Goal: Task Accomplishment & Management: Manage account settings

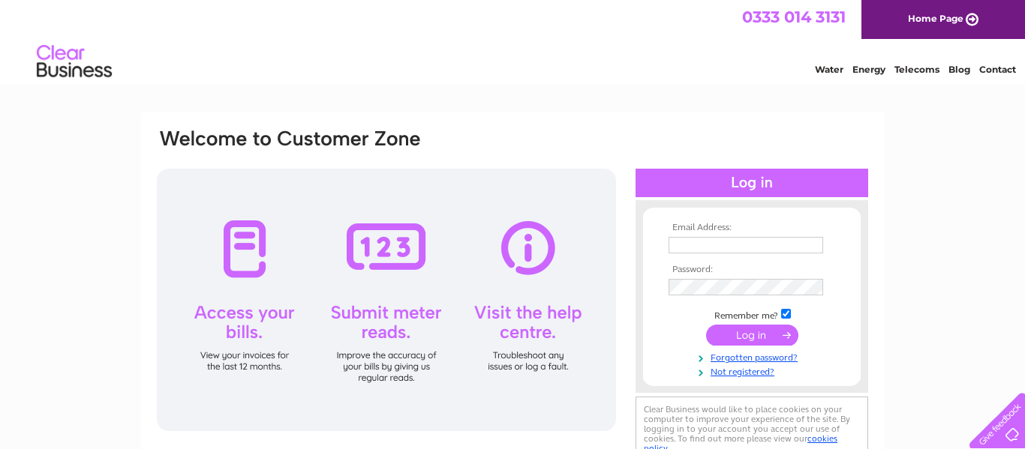
type input "[EMAIL_ADDRESS][DOMAIN_NAME]"
click at [744, 331] on input "submit" at bounding box center [752, 335] width 92 height 21
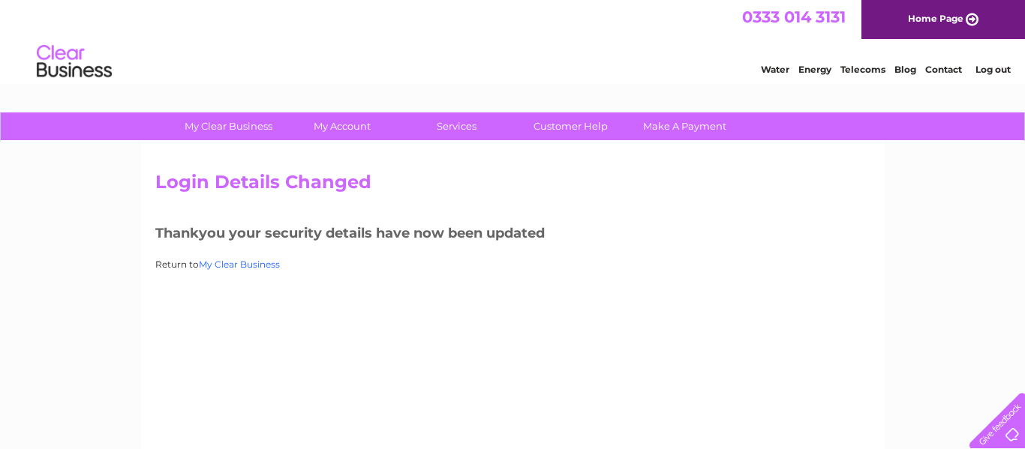
click at [242, 265] on link "My Clear Business" at bounding box center [239, 264] width 81 height 11
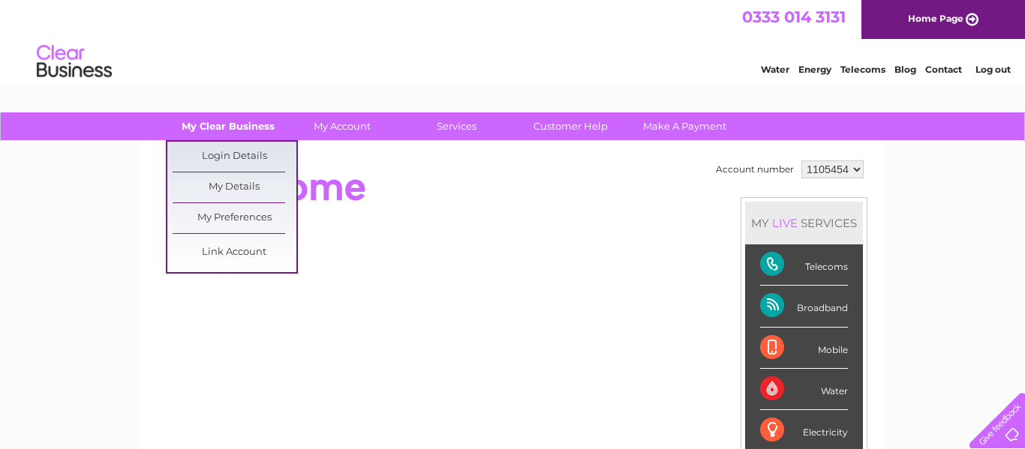
click at [221, 127] on link "My Clear Business" at bounding box center [229, 127] width 124 height 28
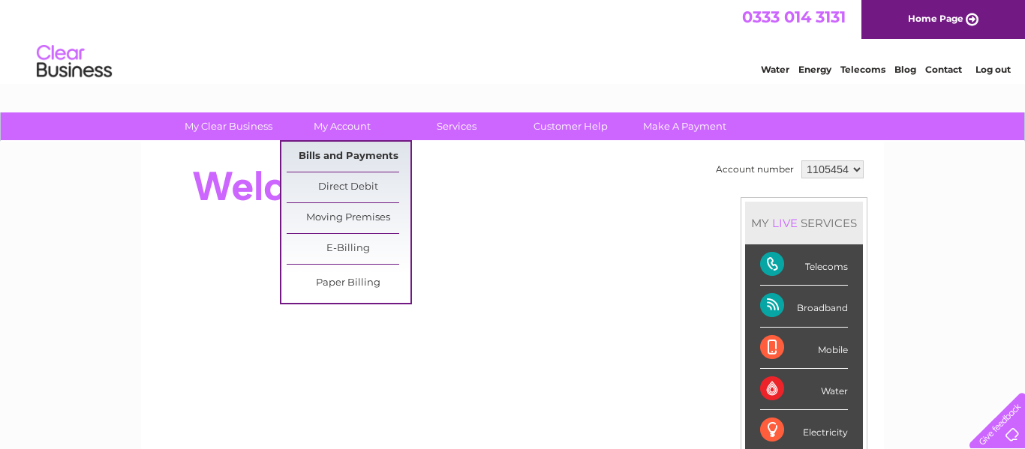
click at [344, 153] on link "Bills and Payments" at bounding box center [349, 157] width 124 height 30
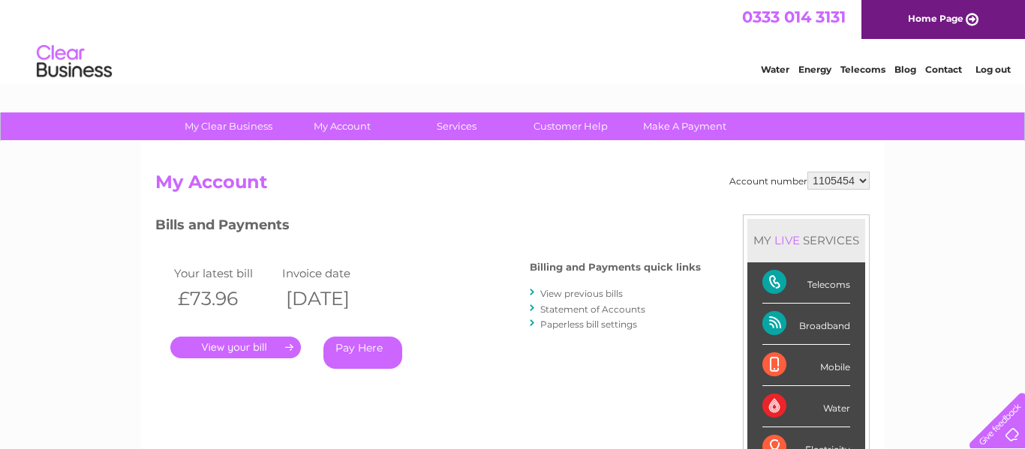
click at [224, 343] on link "." at bounding box center [235, 348] width 131 height 22
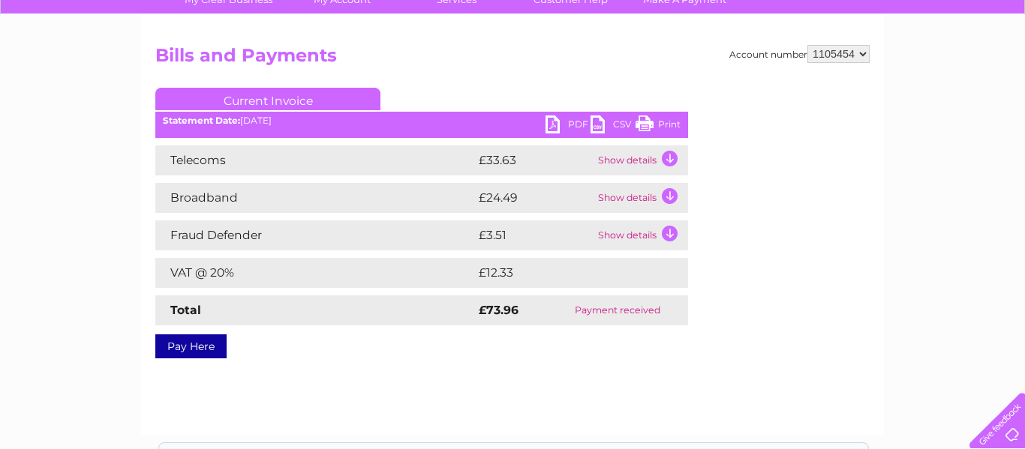
scroll to position [150, 0]
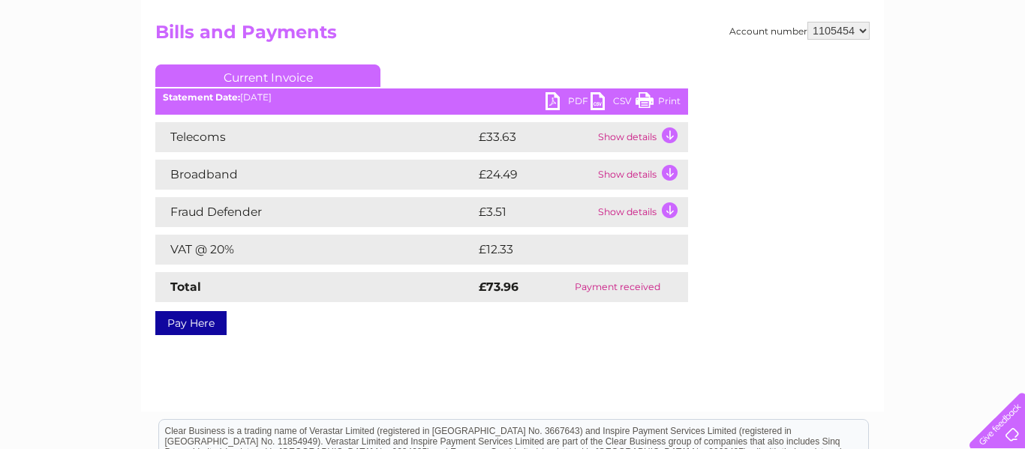
click at [672, 132] on td "Show details" at bounding box center [641, 137] width 94 height 30
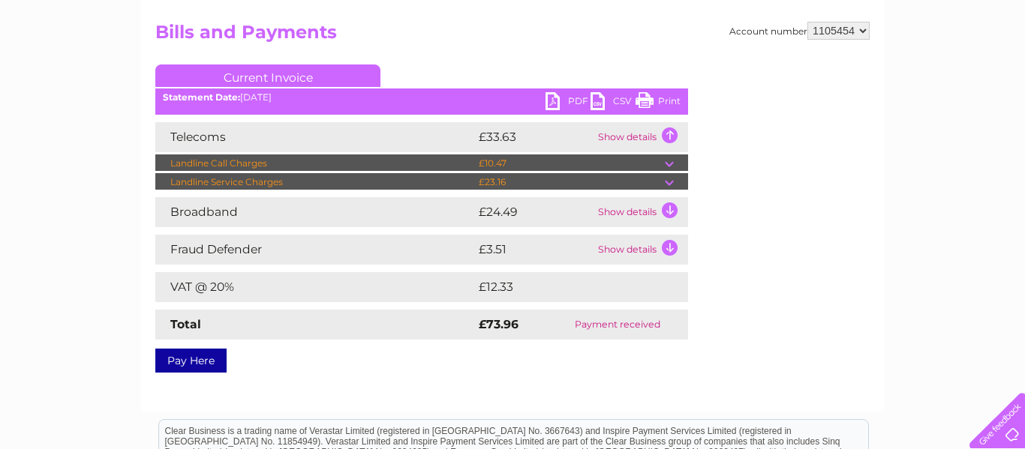
click at [669, 169] on td at bounding box center [676, 164] width 23 height 18
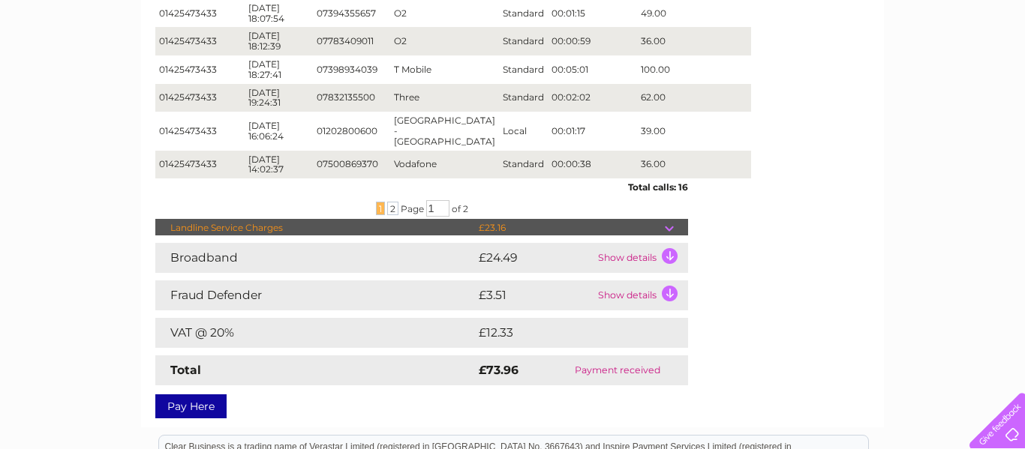
scroll to position [480, 0]
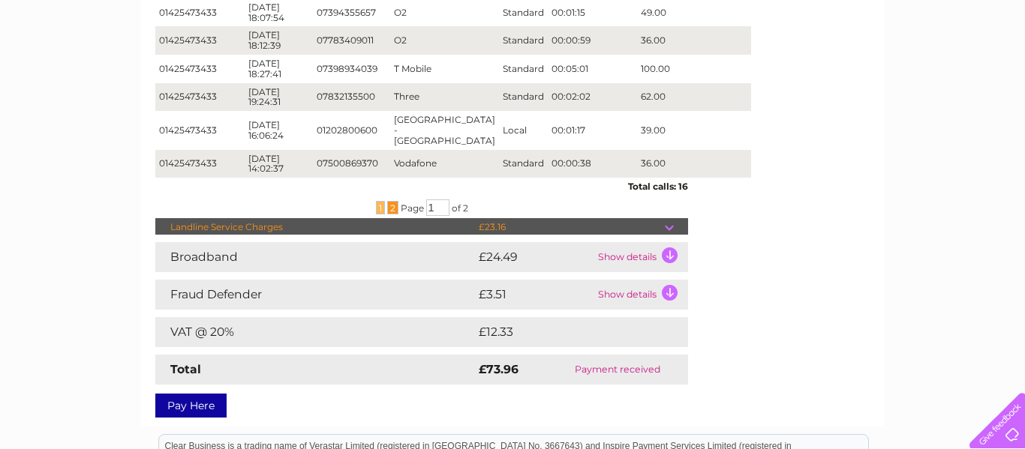
click at [389, 201] on span "2" at bounding box center [392, 208] width 11 height 14
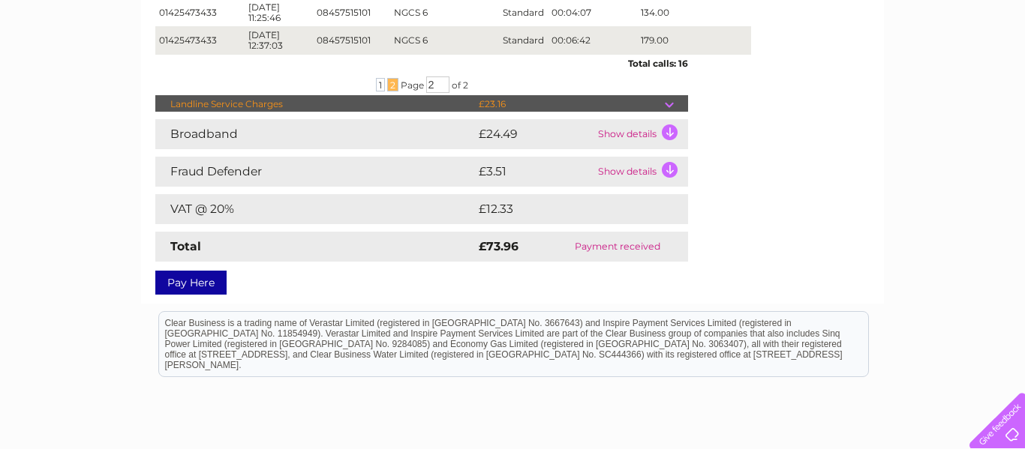
click at [669, 169] on td "Show details" at bounding box center [641, 172] width 94 height 30
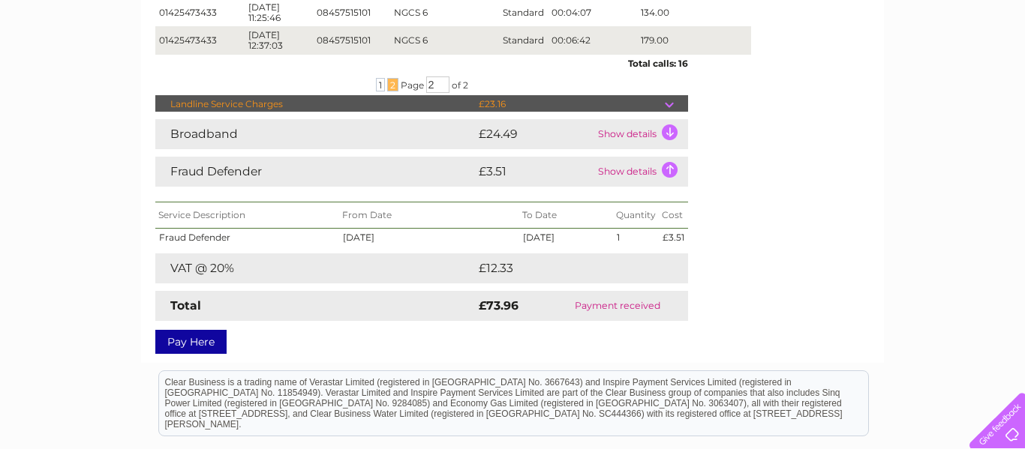
click at [668, 130] on td "Show details" at bounding box center [641, 134] width 94 height 30
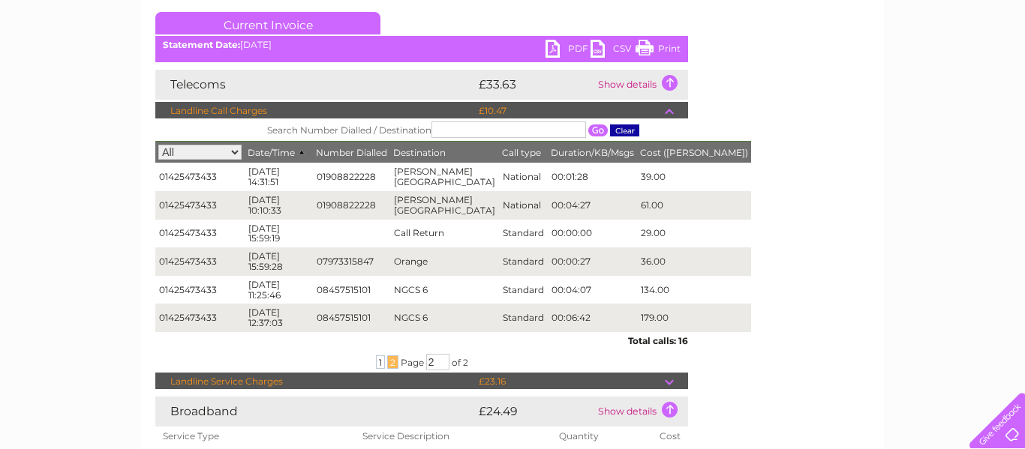
scroll to position [205, 0]
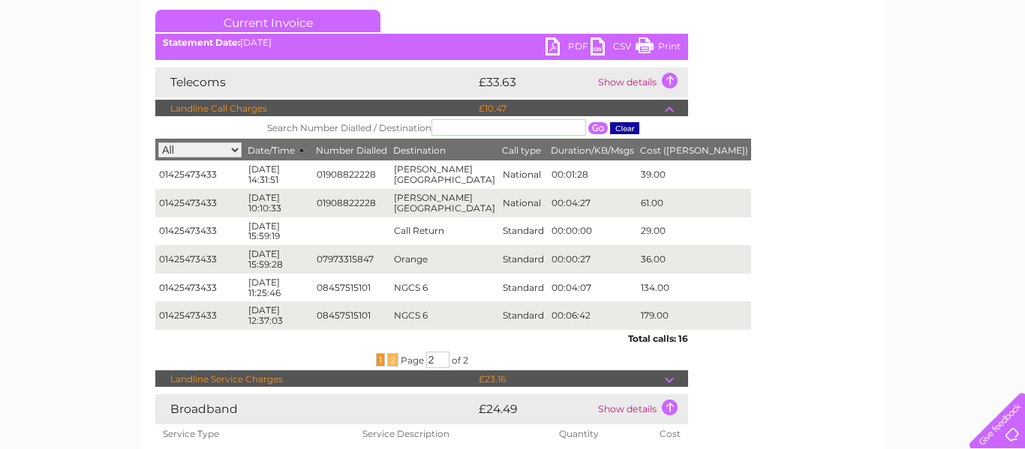
click at [377, 365] on span "1" at bounding box center [380, 360] width 9 height 14
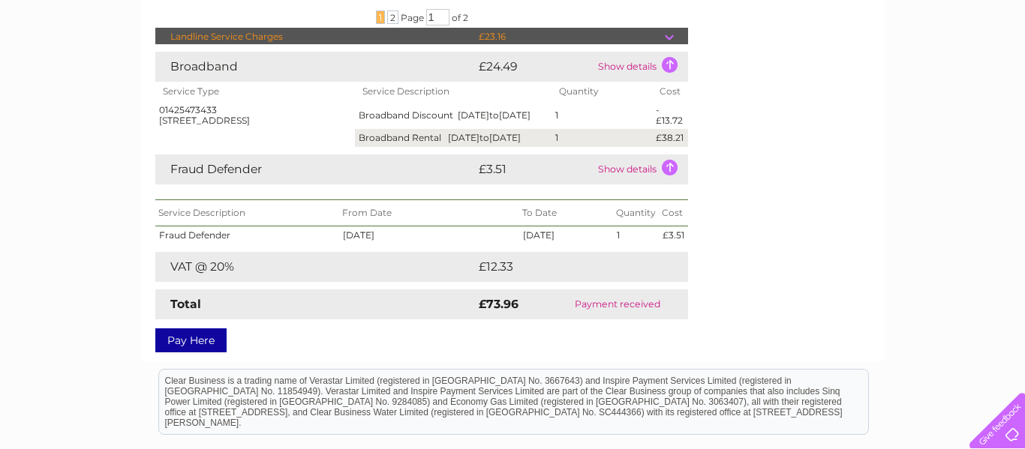
scroll to position [675, 0]
